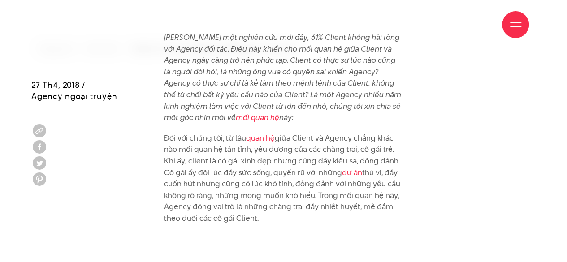
scroll to position [314, 0]
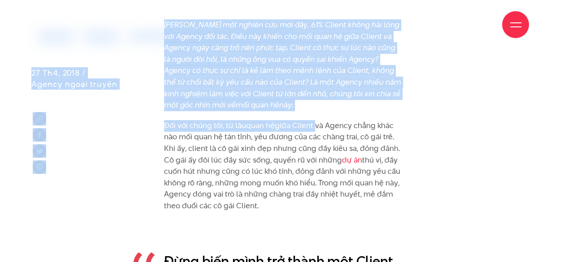
drag, startPoint x: 164, startPoint y: 24, endPoint x: 314, endPoint y: 117, distance: 176.9
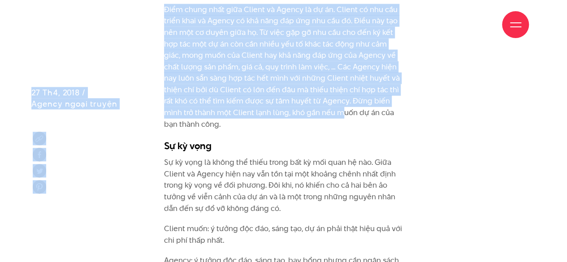
scroll to position [1211, 0]
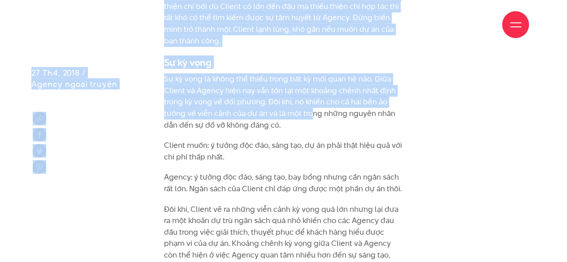
drag, startPoint x: 166, startPoint y: 25, endPoint x: 312, endPoint y: 104, distance: 165.8
click at [312, 104] on div "Giới thiệu Dự án Dịch vụ Góc nhìn Liên hệ Thông tin" at bounding box center [283, 145] width 567 height 2712
click at [312, 104] on p "Sự kỳ vọng là không thể thiếu trong bất kỳ mối quan hệ nào. Giữa Client và Agen…" at bounding box center [283, 102] width 239 height 57
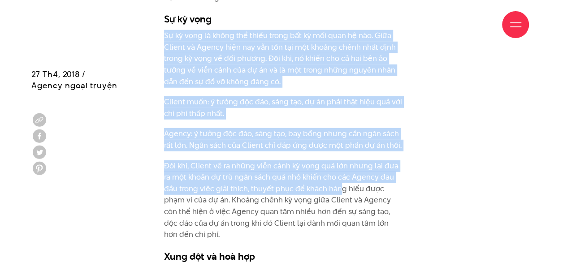
scroll to position [1256, 0]
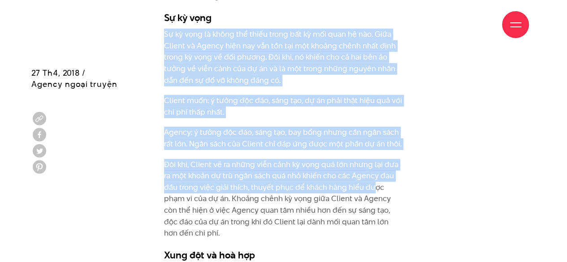
drag, startPoint x: 165, startPoint y: 115, endPoint x: 373, endPoint y: 181, distance: 218.2
click at [373, 181] on p "Đôi khi, Client vẽ ra những viễn cảnh kỳ vọng quá lớn nhưng lại đưa ra một khoả…" at bounding box center [283, 199] width 239 height 80
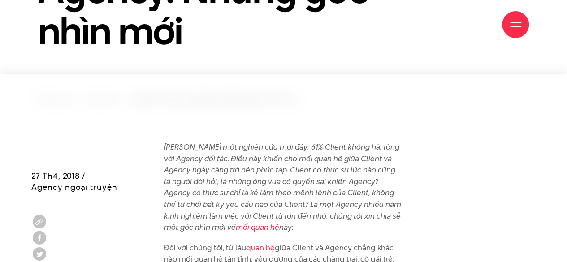
scroll to position [224, 0]
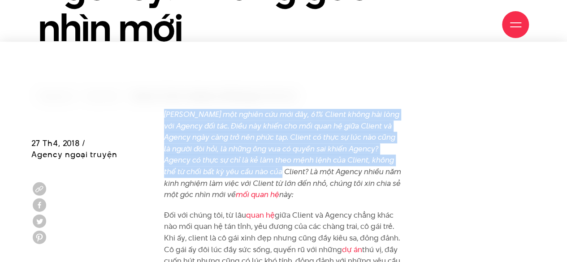
drag, startPoint x: 166, startPoint y: 112, endPoint x: 233, endPoint y: 172, distance: 89.9
click at [233, 172] on em "[PERSON_NAME] một nghiên cứu mới đây, 61% Client không hài lòng với Agency đối …" at bounding box center [282, 154] width 237 height 91
copy em "[PERSON_NAME] một nghiên cứu mới đây, 61% Client không hài lòng với Agency đối …"
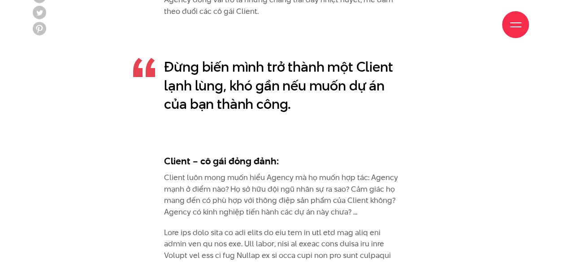
scroll to position [538, 0]
